Goal: Transaction & Acquisition: Purchase product/service

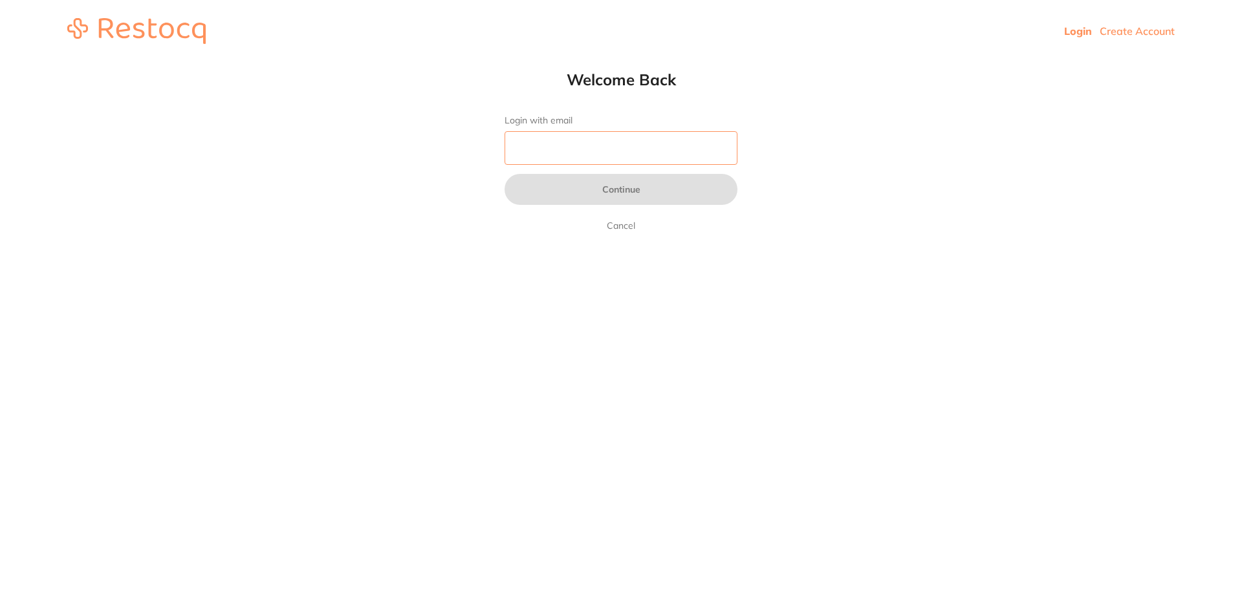
click at [617, 155] on input "Login with email" at bounding box center [621, 148] width 233 height 34
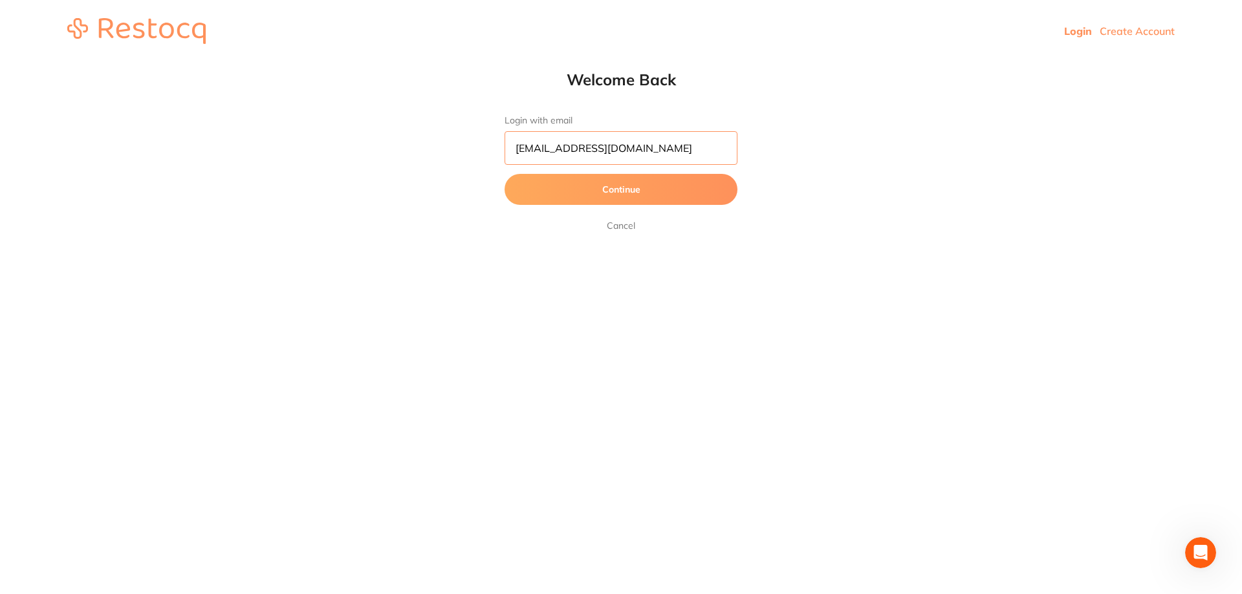
type input "[EMAIL_ADDRESS][DOMAIN_NAME]"
click at [505, 174] on button "Continue" at bounding box center [621, 189] width 233 height 31
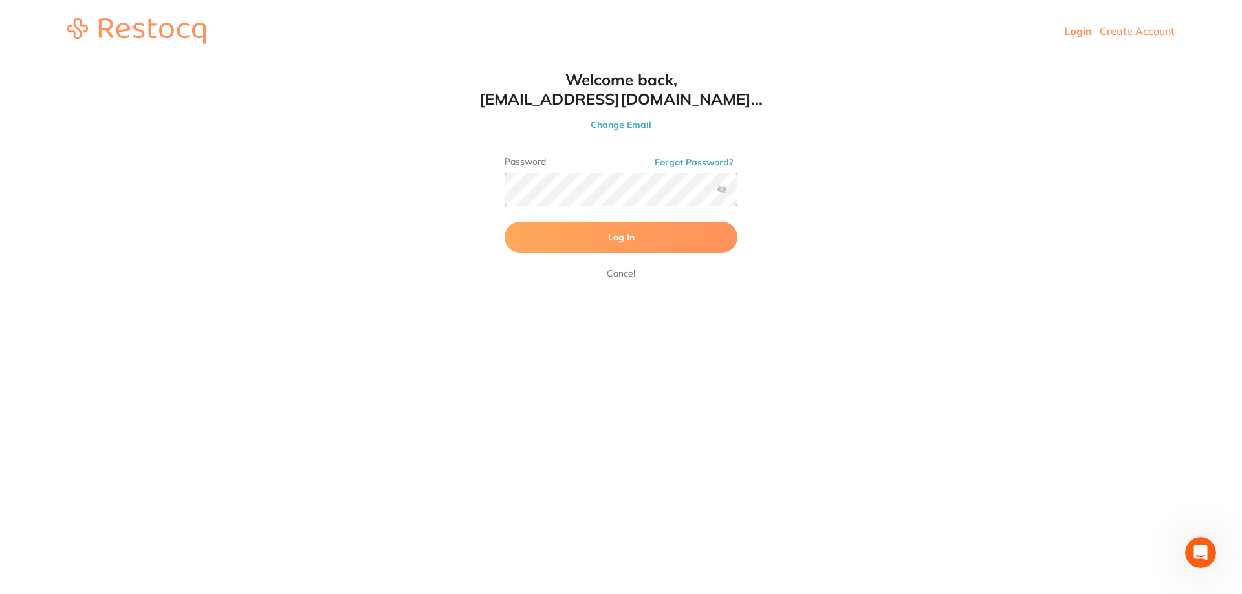
click at [505, 222] on button "Log In" at bounding box center [621, 237] width 233 height 31
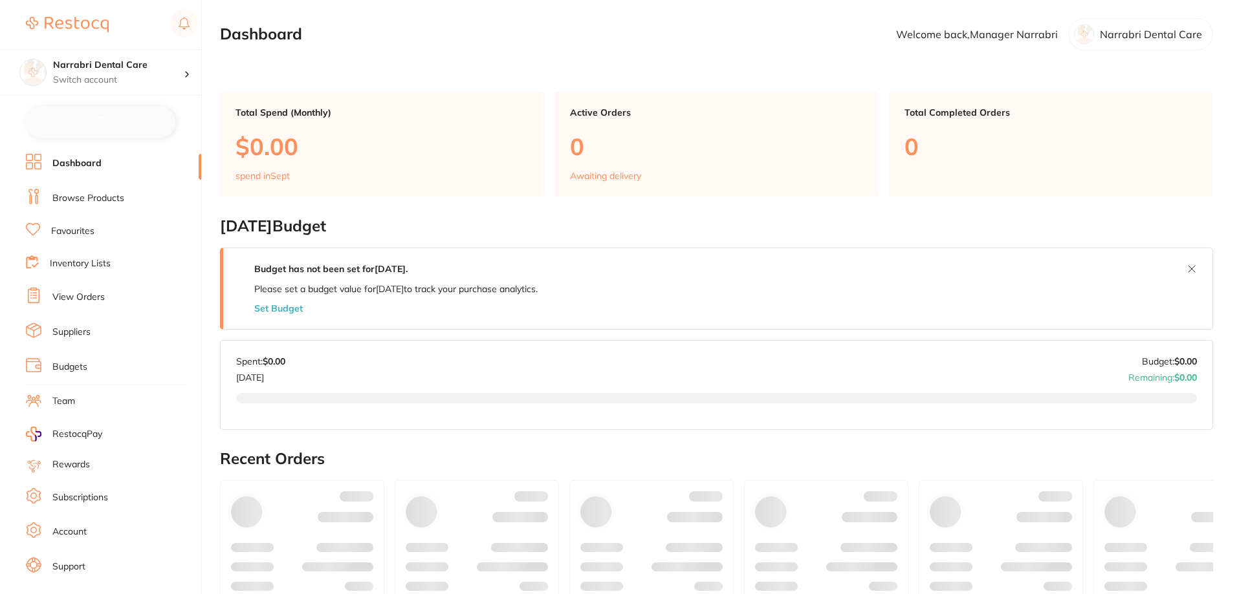
checkbox input "false"
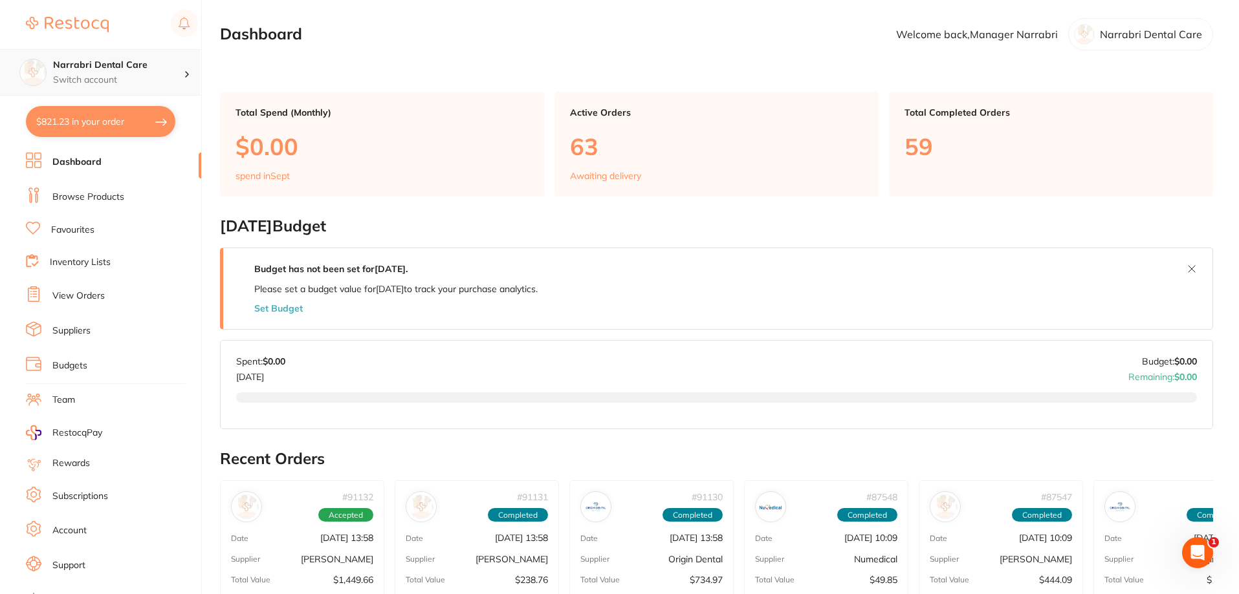
click at [126, 70] on h4 "Narrabri Dental Care" at bounding box center [118, 65] width 131 height 13
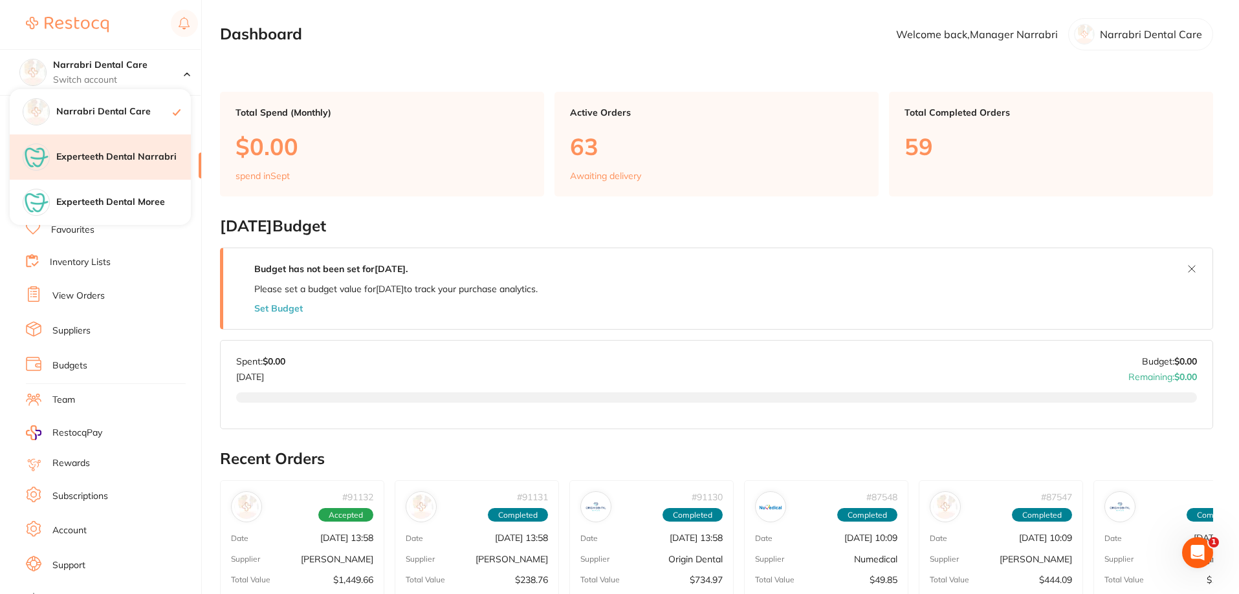
click at [134, 152] on h4 "Experteeth Dental Narrabri" at bounding box center [123, 157] width 135 height 13
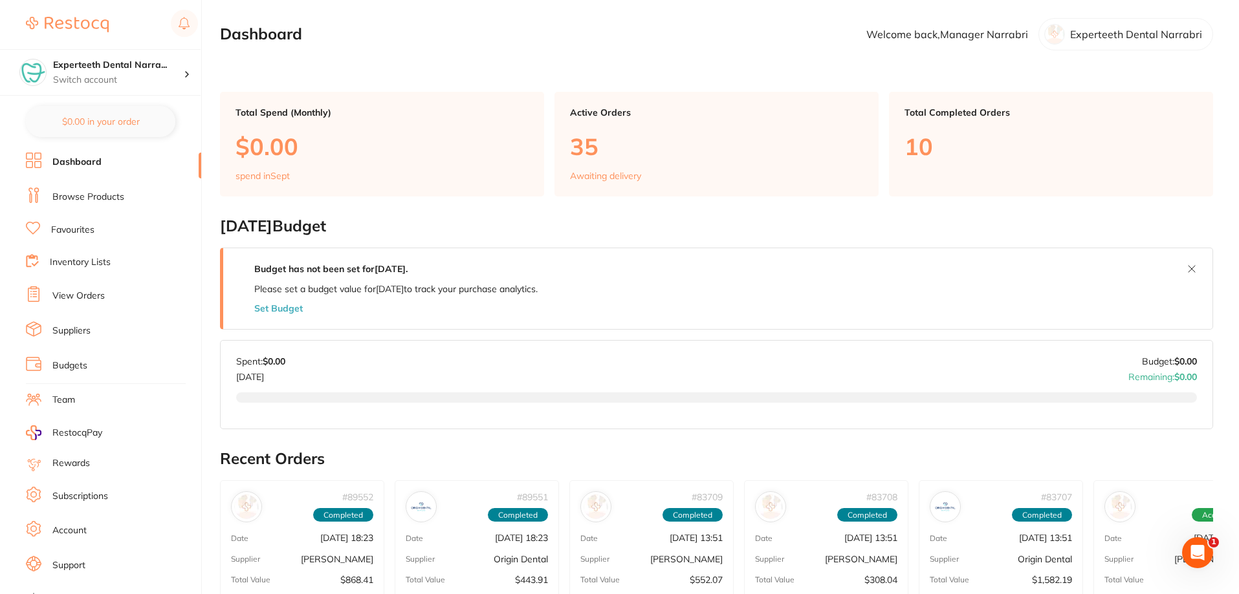
click at [100, 195] on link "Browse Products" at bounding box center [88, 197] width 72 height 13
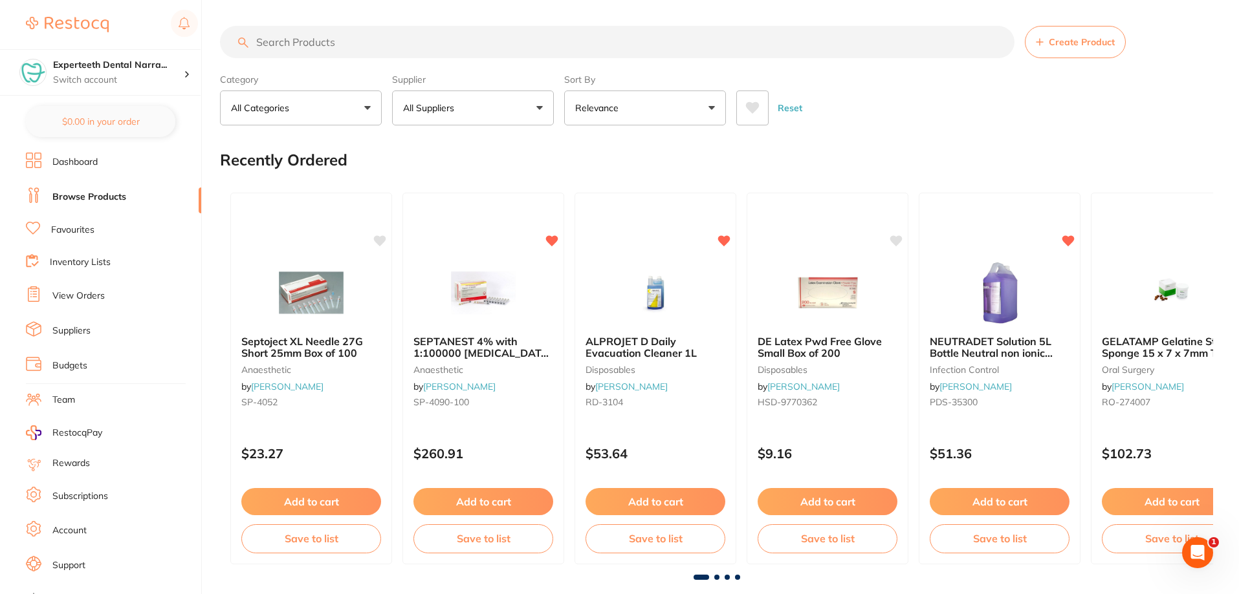
click at [448, 49] on input "search" at bounding box center [617, 42] width 794 height 32
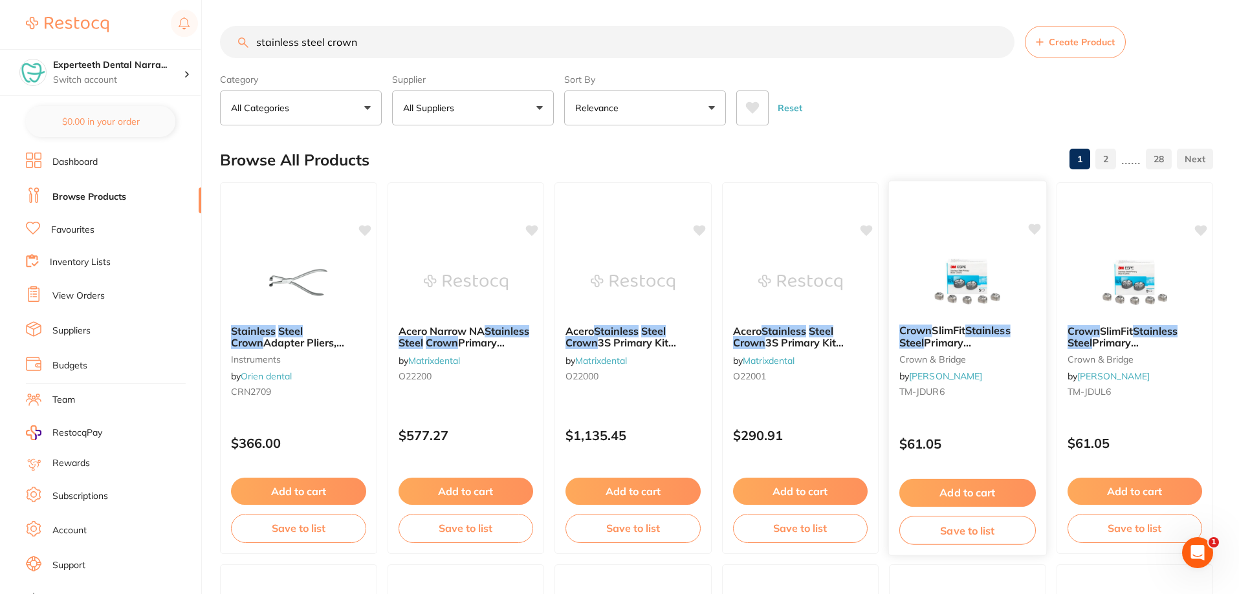
click at [983, 354] on small "crown & bridge" at bounding box center [967, 359] width 136 height 10
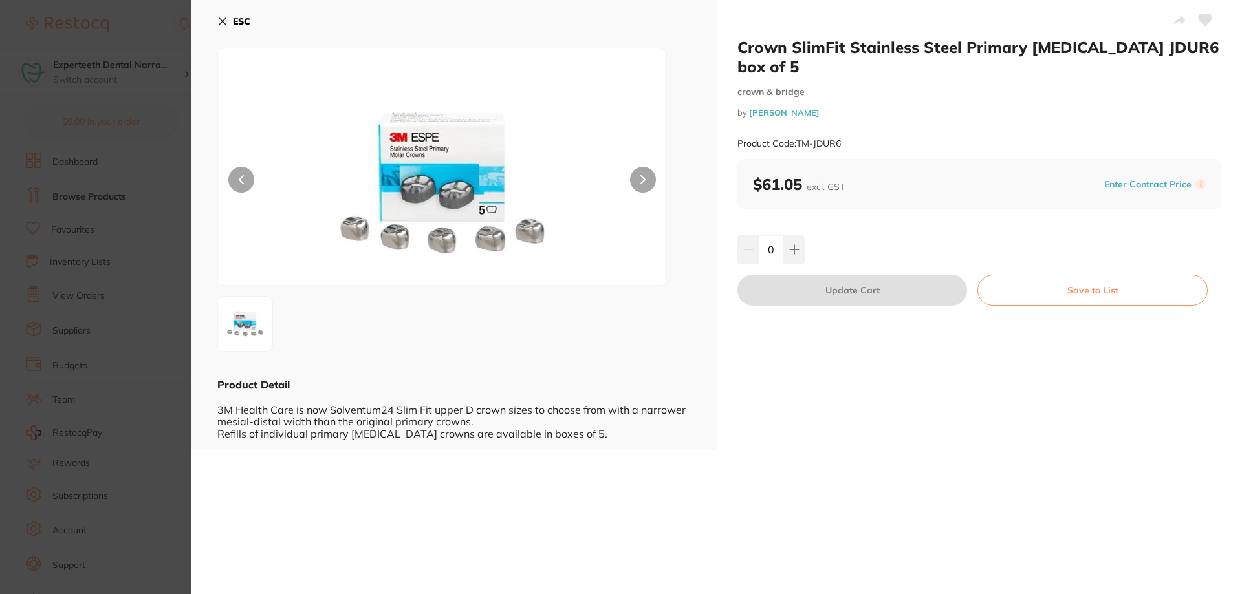
click at [233, 18] on b "ESC" at bounding box center [241, 22] width 17 height 12
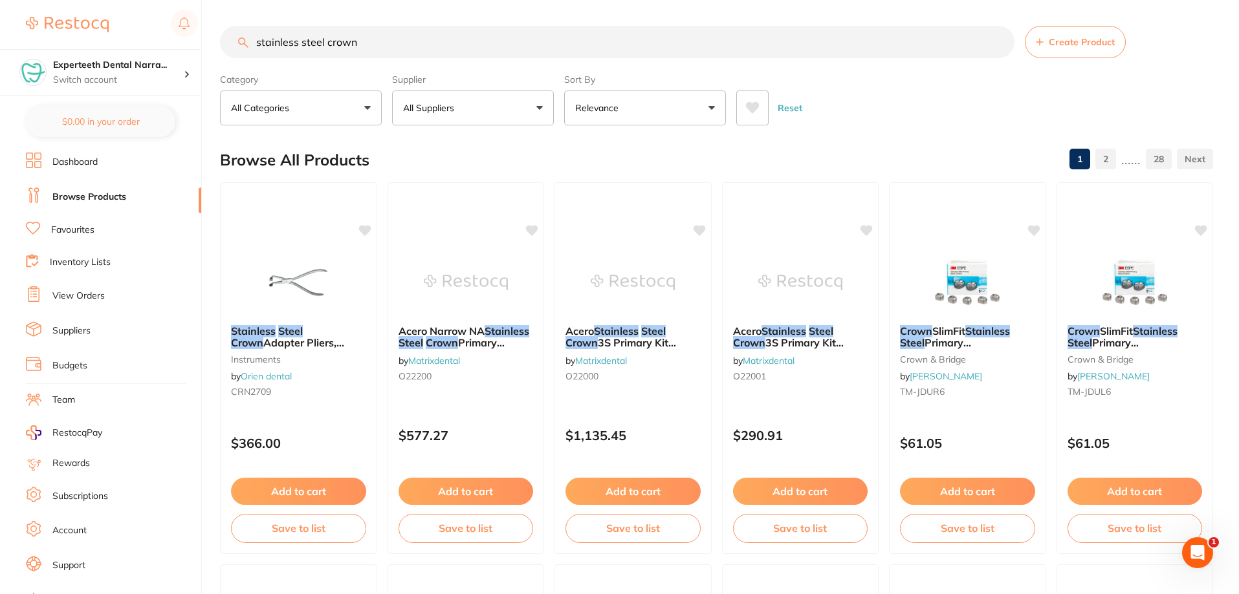
drag, startPoint x: 370, startPoint y: 43, endPoint x: 243, endPoint y: 30, distance: 128.2
click at [243, 30] on input "stainless steel crown" at bounding box center [617, 42] width 794 height 32
type input "nu smile"
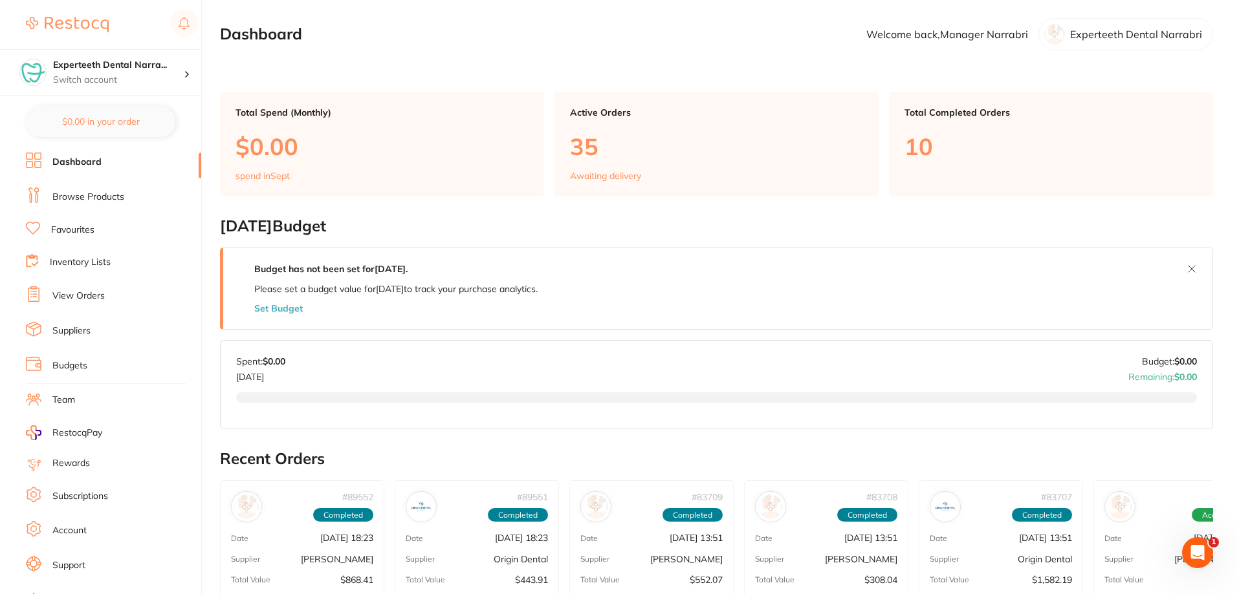
click at [67, 210] on ul "Dashboard Browse Products Favourites Inventory Lists View Orders Suppliers Budg…" at bounding box center [113, 376] width 175 height 446
click at [67, 203] on link "Browse Products" at bounding box center [88, 197] width 72 height 13
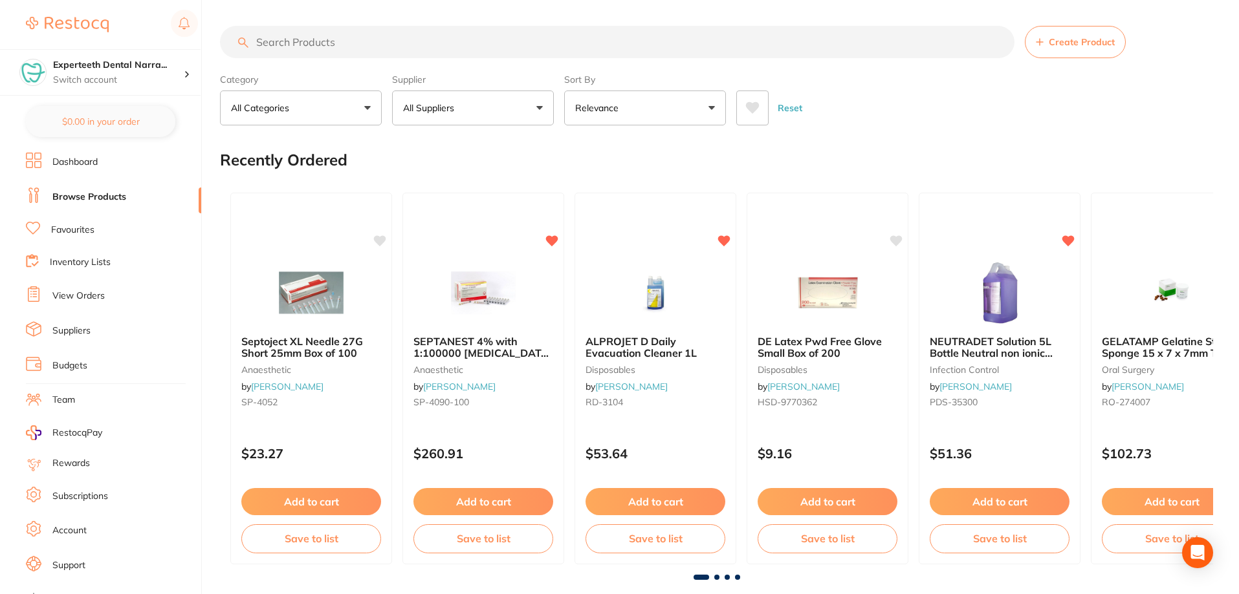
click at [321, 47] on input "search" at bounding box center [617, 42] width 794 height 32
type input "stainless steel crown"
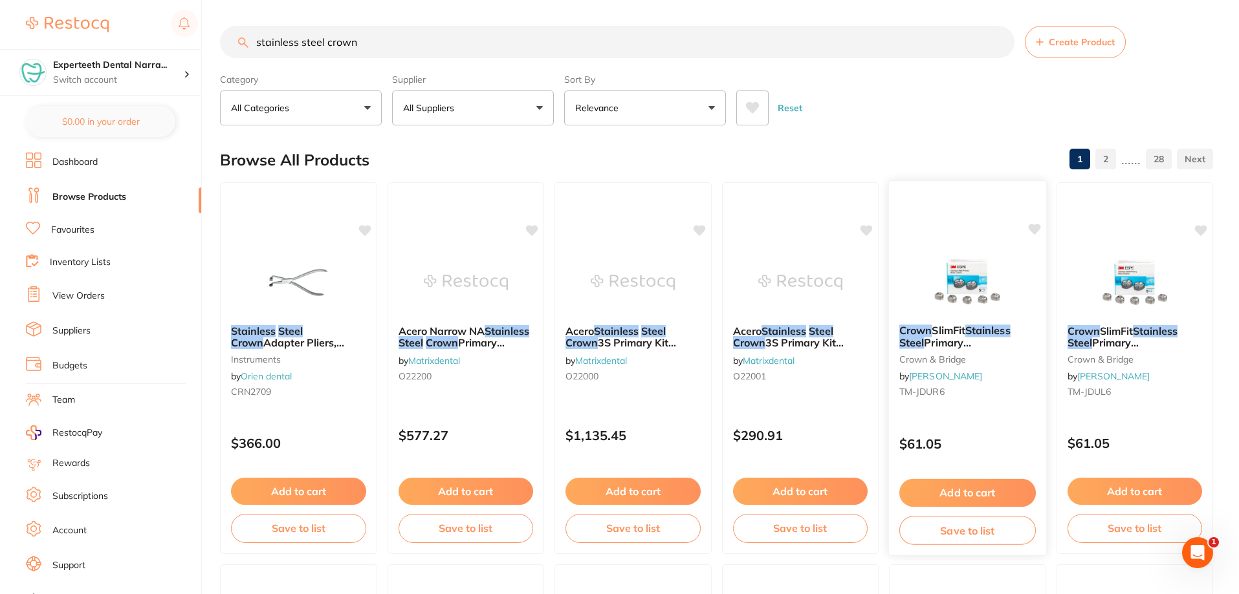
click at [965, 338] on span "Primary molar JDUR6 box of 5" at bounding box center [961, 354] width 125 height 37
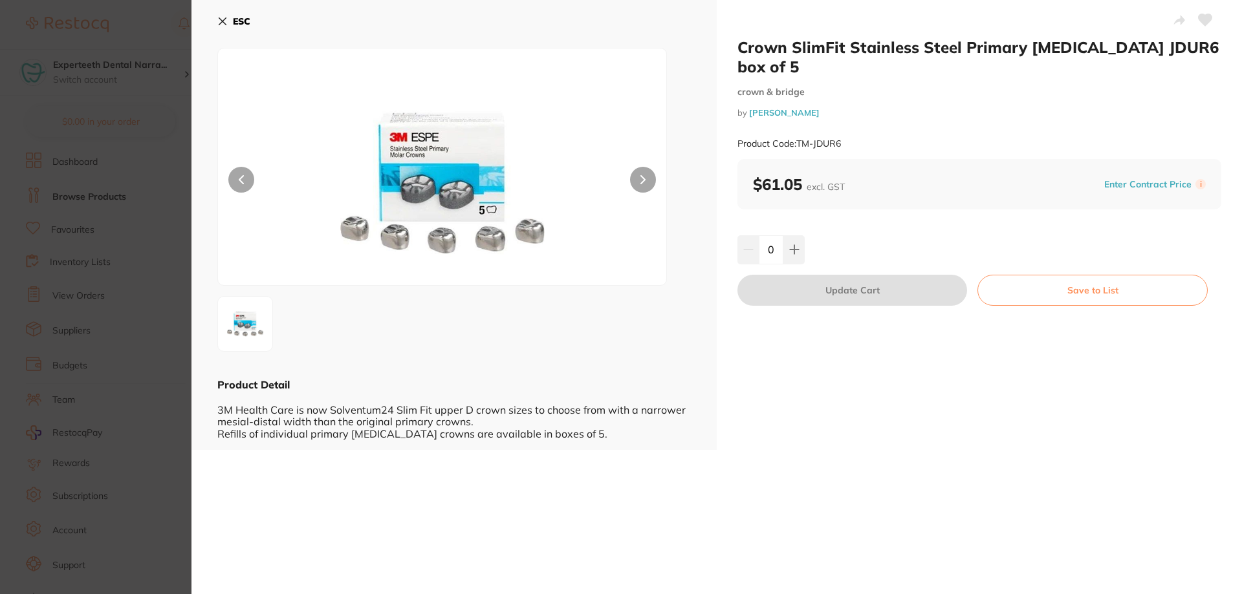
click at [173, 242] on section "Crown SlimFit Stainless Steel Primary molar JDUR6 box of 5 crown & bridge by He…" at bounding box center [621, 297] width 1242 height 594
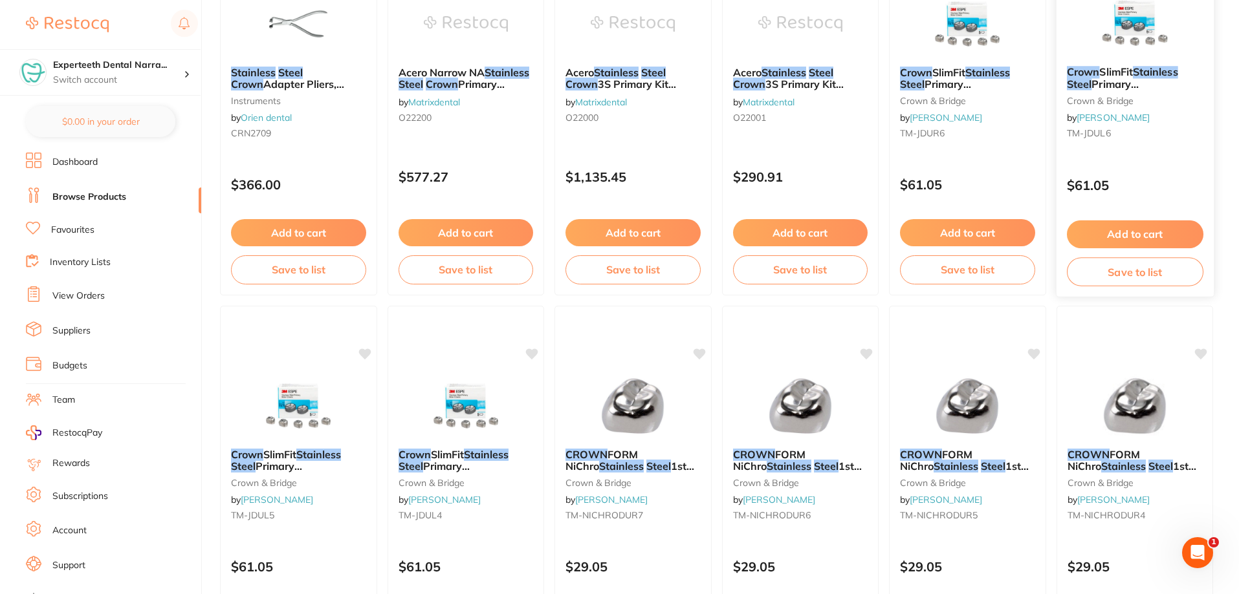
scroll to position [261, 0]
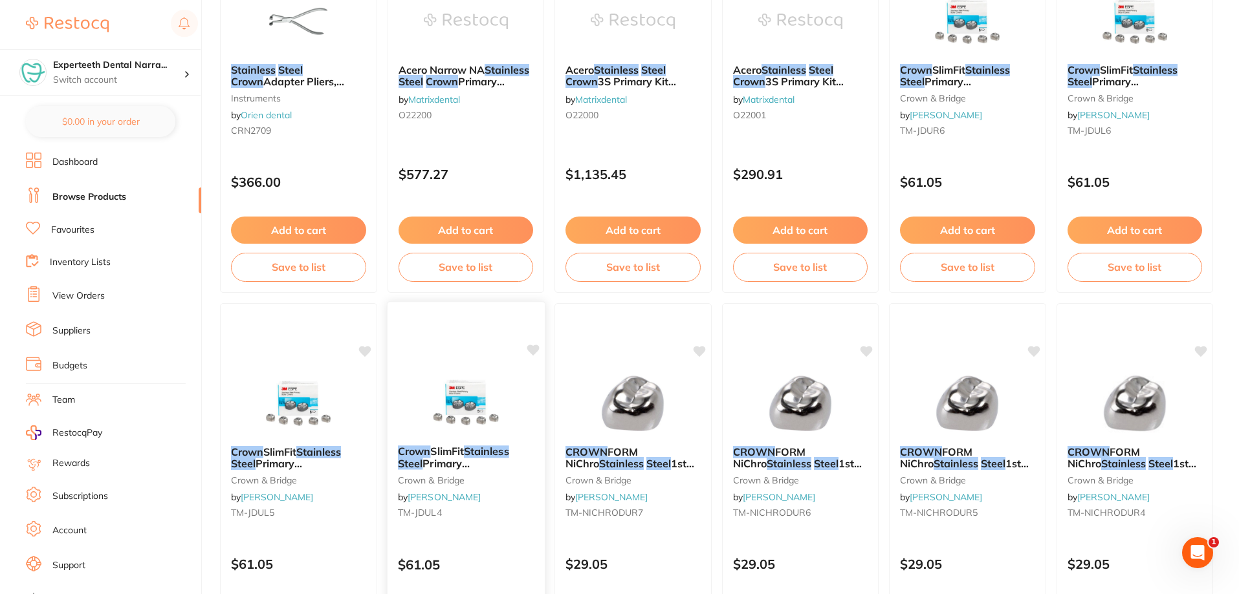
click at [484, 409] on img at bounding box center [465, 402] width 85 height 65
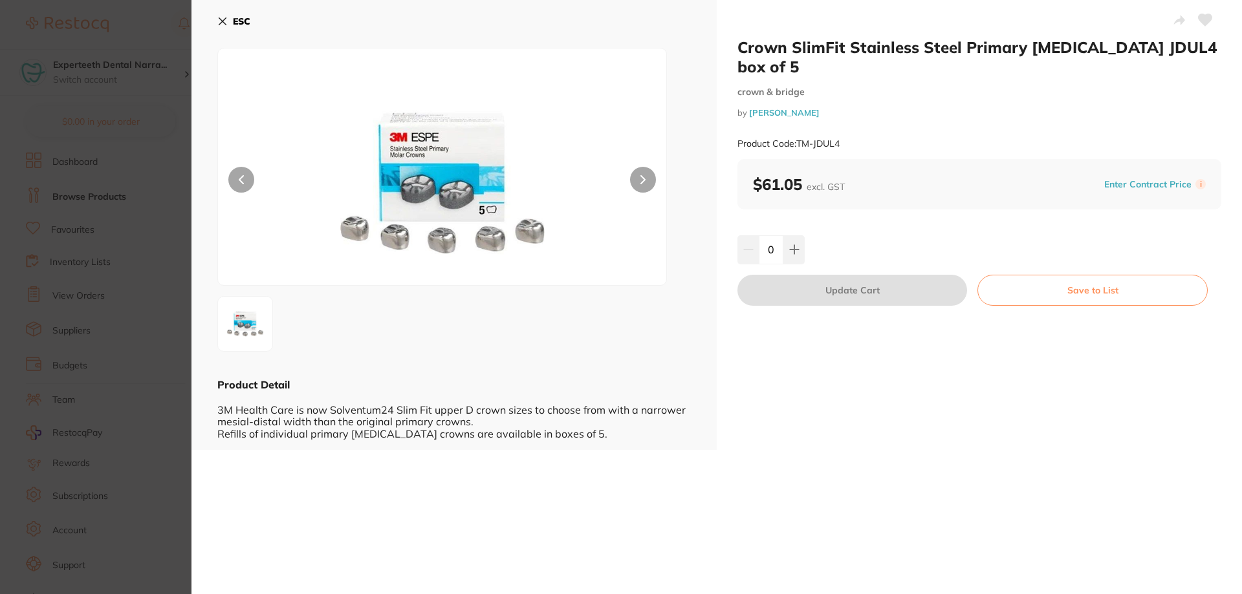
click at [651, 175] on button at bounding box center [643, 180] width 26 height 26
click at [239, 22] on b "ESC" at bounding box center [241, 22] width 17 height 12
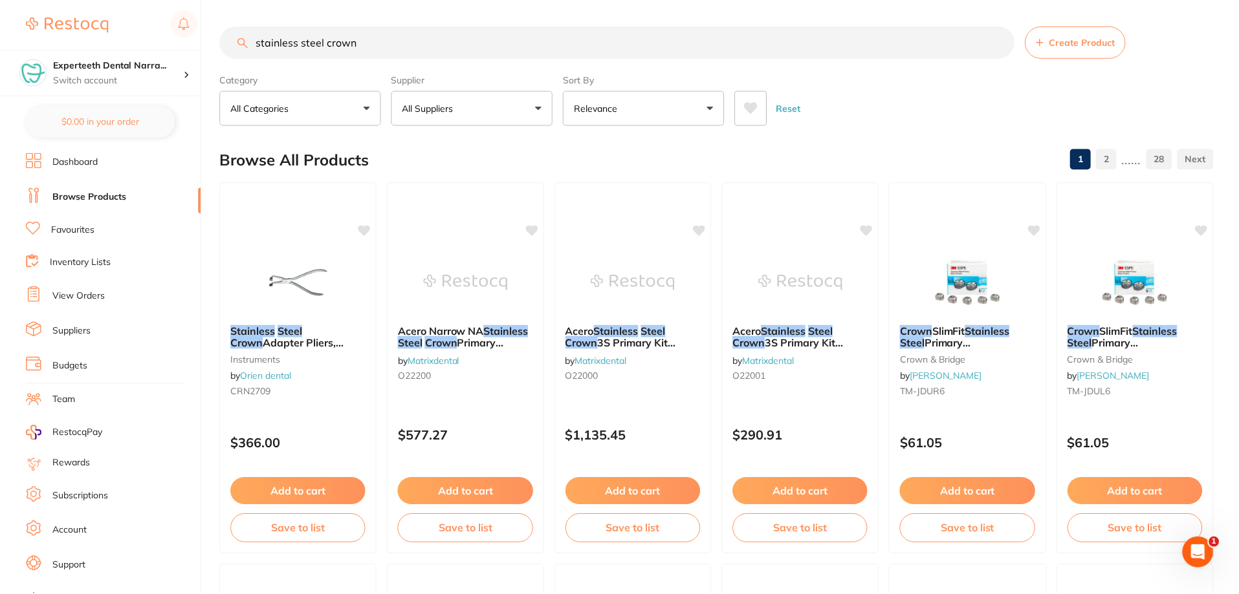
scroll to position [261, 0]
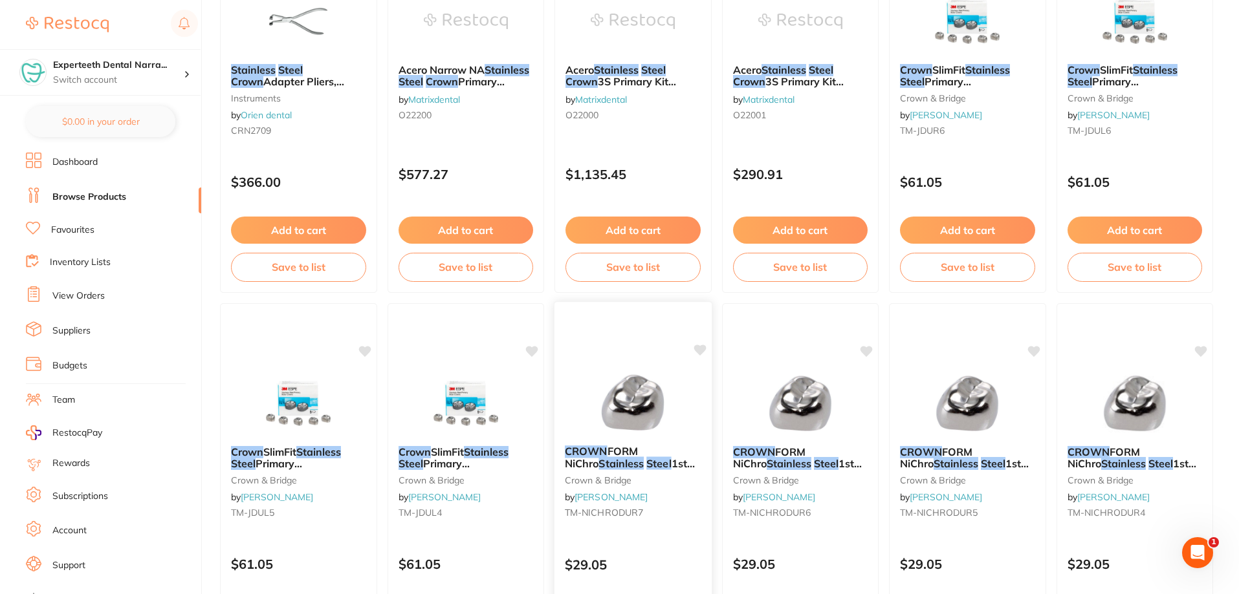
click at [669, 457] on span "1st Molar DUR7 Pk of 2" at bounding box center [630, 475] width 130 height 37
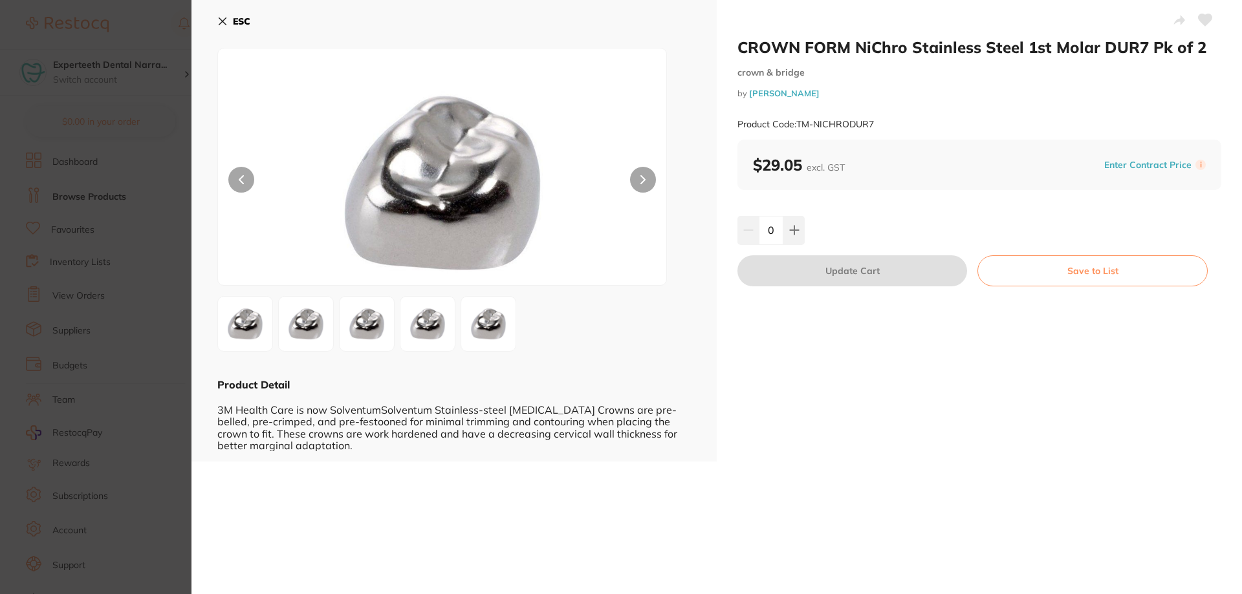
click at [0, 534] on section "CROWN FORM NiChro Stainless Steel 1st Molar DUR7 Pk of 2 crown & bridge by Henr…" at bounding box center [621, 297] width 1242 height 594
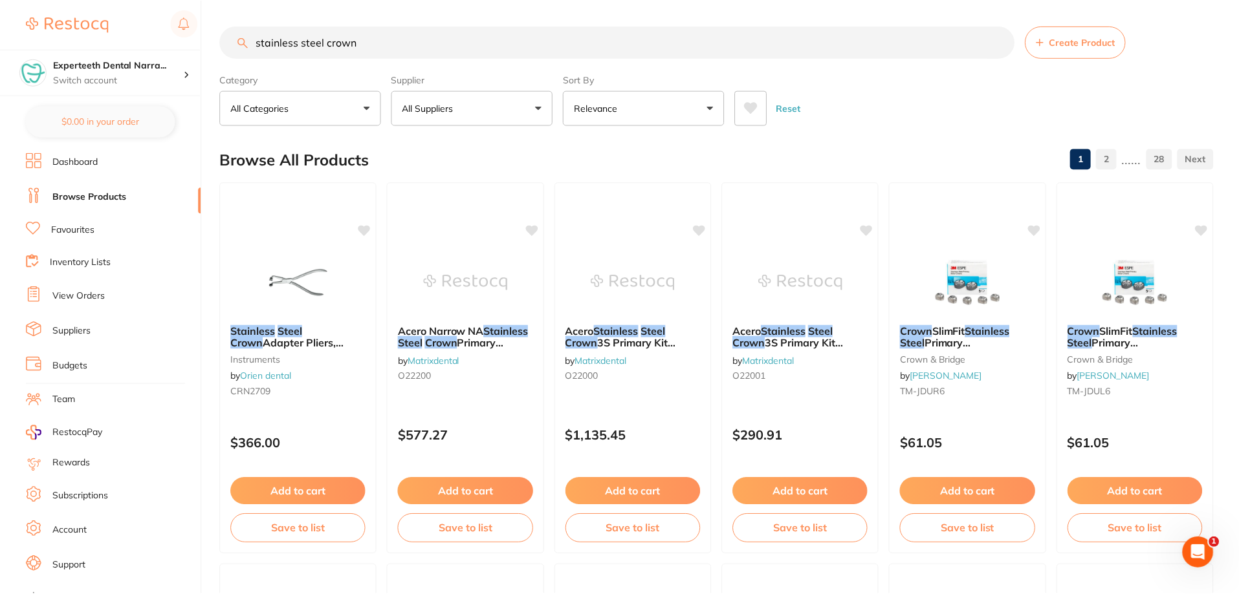
scroll to position [261, 0]
